Goal: Complete application form: Complete application form

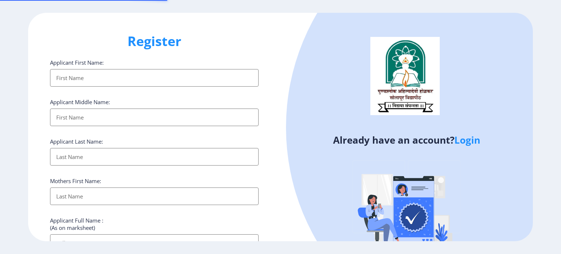
select select
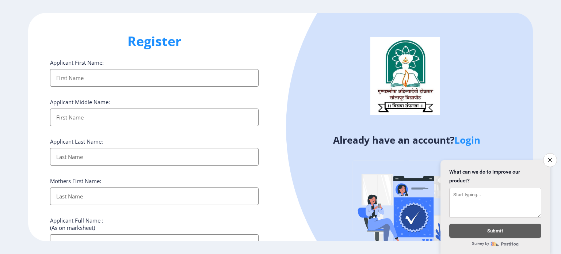
click at [123, 79] on input "Applicant First Name:" at bounding box center [154, 78] width 209 height 18
type input "[PERSON_NAME] amane"
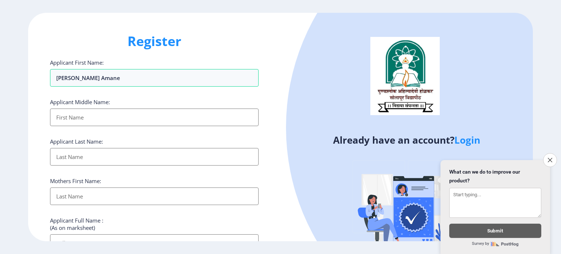
click at [88, 117] on input "Applicant First Name:" at bounding box center [154, 118] width 209 height 18
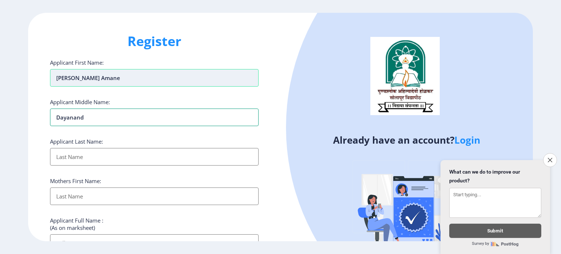
type input "dayanand"
click at [121, 79] on input "[PERSON_NAME] amane" at bounding box center [154, 78] width 209 height 18
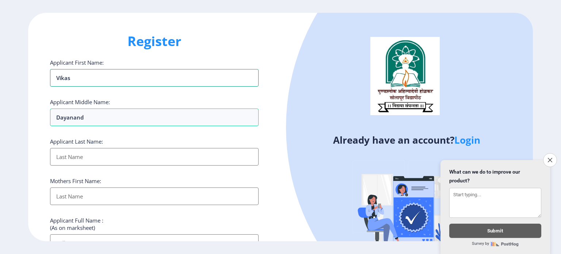
type input "vikas"
click at [81, 155] on input "Applicant First Name:" at bounding box center [154, 157] width 209 height 18
type input "amane"
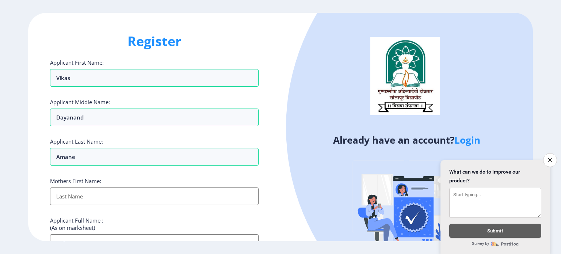
click at [77, 201] on input "Applicant First Name:" at bounding box center [154, 196] width 209 height 18
type input "[PERSON_NAME]"
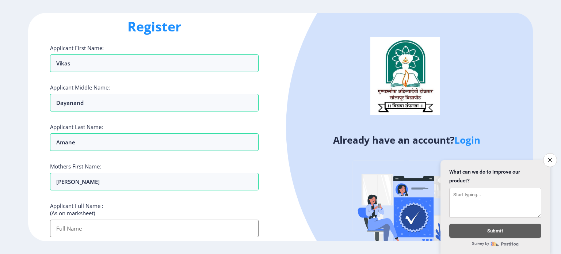
scroll to position [29, 0]
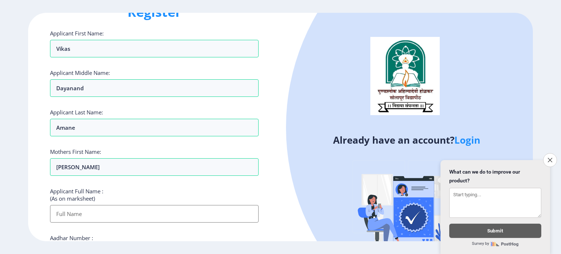
click at [99, 219] on input "Applicant First Name:" at bounding box center [154, 214] width 209 height 18
type input "[PERSON_NAME] amane"
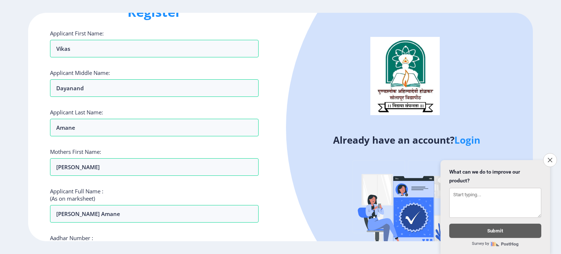
click at [118, 228] on div "Applicant First Name: [PERSON_NAME] Applicant Middle Name: [PERSON_NAME] Applic…" at bounding box center [154, 250] width 209 height 440
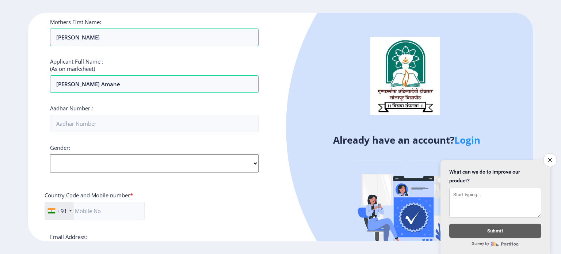
scroll to position [161, 0]
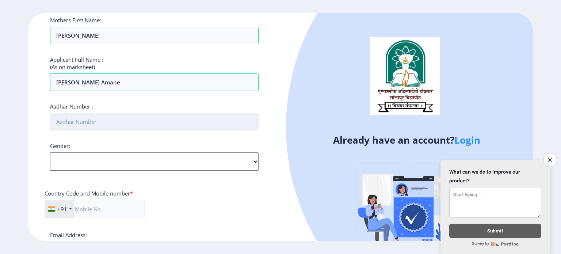
click at [106, 121] on input "Aadhar Number :" at bounding box center [154, 122] width 209 height 18
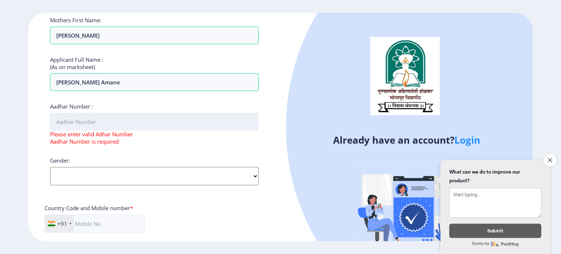
click at [106, 121] on input "Aadhar Number :" at bounding box center [154, 122] width 209 height 18
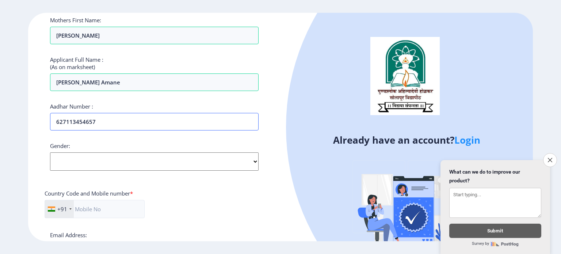
type input "627113454657"
click at [255, 160] on select "Select Gender [DEMOGRAPHIC_DATA] [DEMOGRAPHIC_DATA] Other" at bounding box center [154, 161] width 209 height 18
select select "[DEMOGRAPHIC_DATA]"
click at [50, 152] on select "Select Gender [DEMOGRAPHIC_DATA] [DEMOGRAPHIC_DATA] Other" at bounding box center [154, 161] width 209 height 18
click at [99, 210] on input "text" at bounding box center [95, 209] width 100 height 18
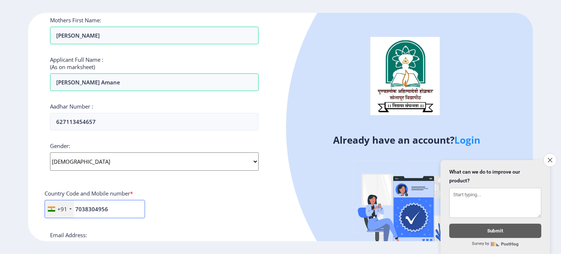
type input "7038304956"
click at [182, 204] on div "+91 [GEOGRAPHIC_DATA] ([GEOGRAPHIC_DATA]) +91 [GEOGRAPHIC_DATA] (‫[GEOGRAPHIC_D…" at bounding box center [155, 212] width 220 height 24
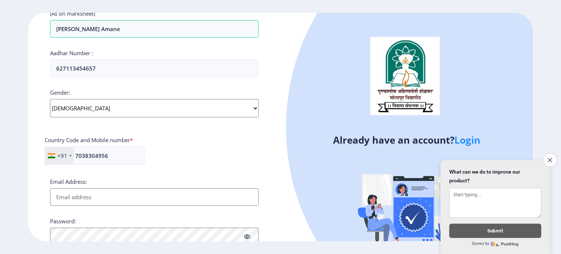
scroll to position [263, 0]
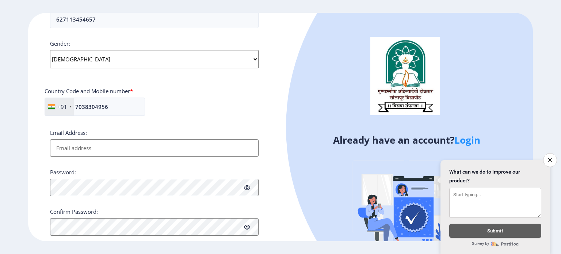
click at [117, 149] on input "Email Address:" at bounding box center [154, 148] width 209 height 18
type input "[EMAIL_ADDRESS][DOMAIN_NAME]"
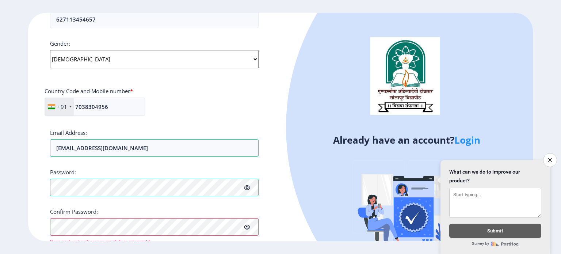
click at [246, 190] on span at bounding box center [247, 187] width 6 height 7
click at [288, 204] on div "Already have an account? Login" at bounding box center [407, 144] width 252 height 262
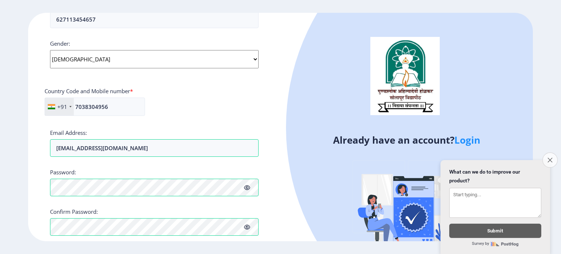
click at [550, 157] on icon "Close survey" at bounding box center [550, 159] width 5 height 5
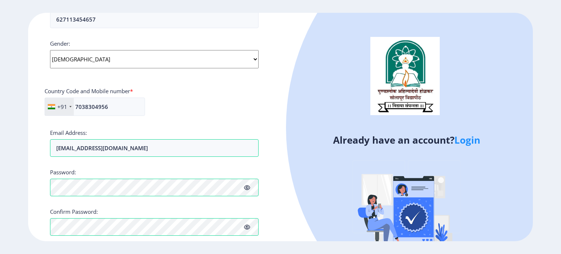
click at [290, 223] on div "Already have an account? Login" at bounding box center [407, 144] width 252 height 262
click at [467, 140] on link "Login" at bounding box center [468, 139] width 26 height 13
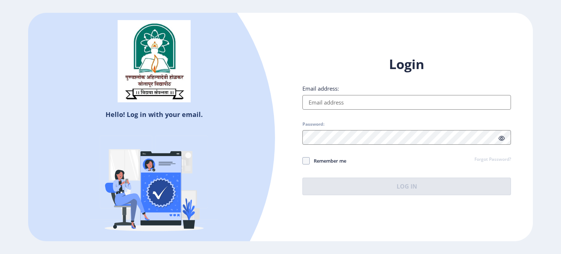
type input "[EMAIL_ADDRESS][DOMAIN_NAME]"
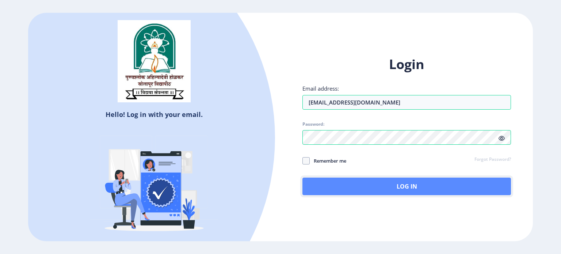
click at [402, 186] on button "Log In" at bounding box center [407, 187] width 209 height 18
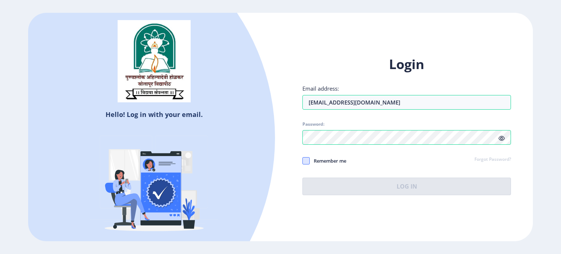
click at [307, 160] on span at bounding box center [306, 160] width 7 height 7
click at [303, 160] on input "Remember me" at bounding box center [303, 160] width 0 height 0
checkbox input "true"
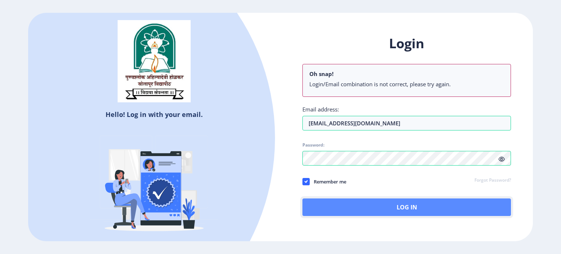
click at [397, 207] on button "Log In" at bounding box center [407, 207] width 209 height 18
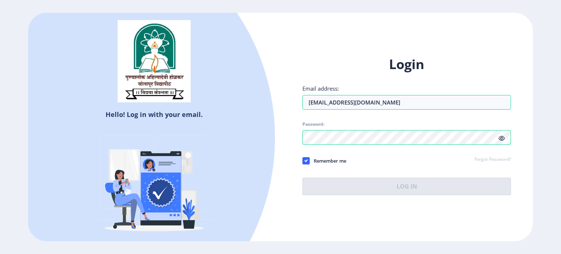
click at [502, 138] on icon at bounding box center [502, 138] width 6 height 5
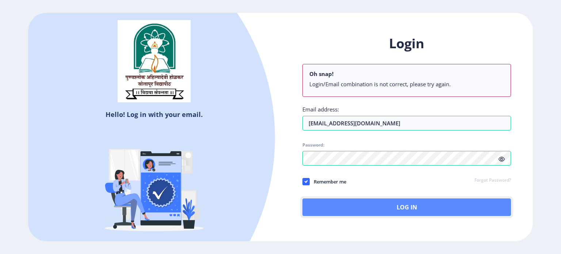
click at [396, 206] on button "Log In" at bounding box center [407, 207] width 209 height 18
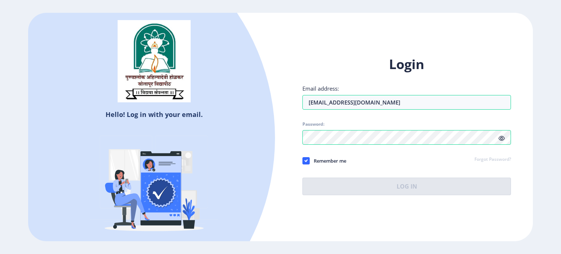
select select
